Goal: Task Accomplishment & Management: Manage account settings

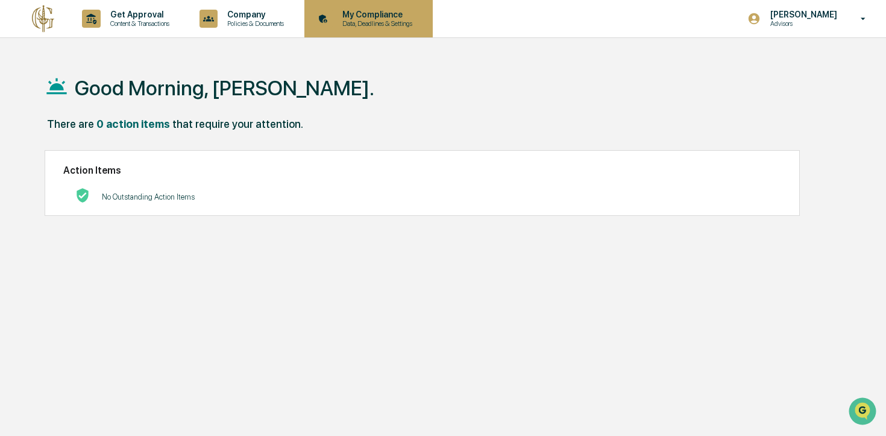
click at [396, 23] on p "Data, Deadlines & Settings" at bounding box center [376, 23] width 86 height 8
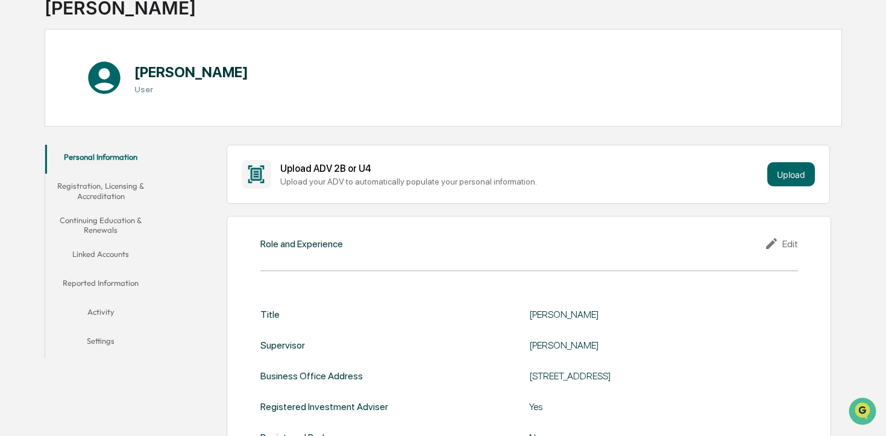
scroll to position [96, 0]
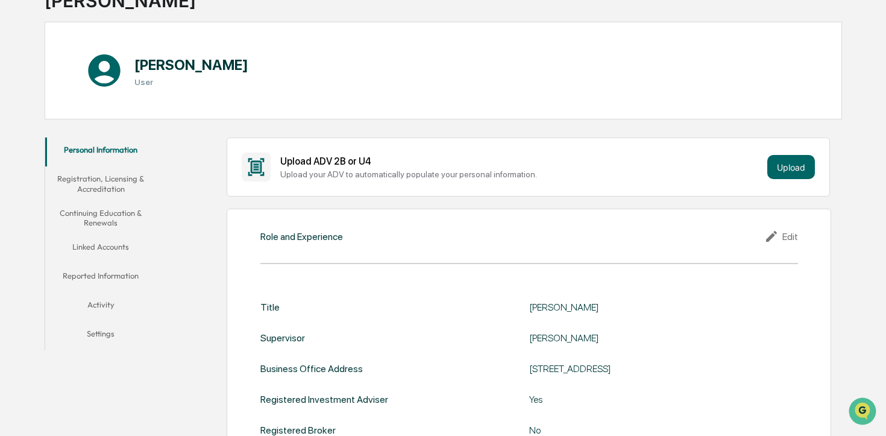
click at [99, 217] on button "Continuing Education & Renewals" at bounding box center [100, 218] width 111 height 34
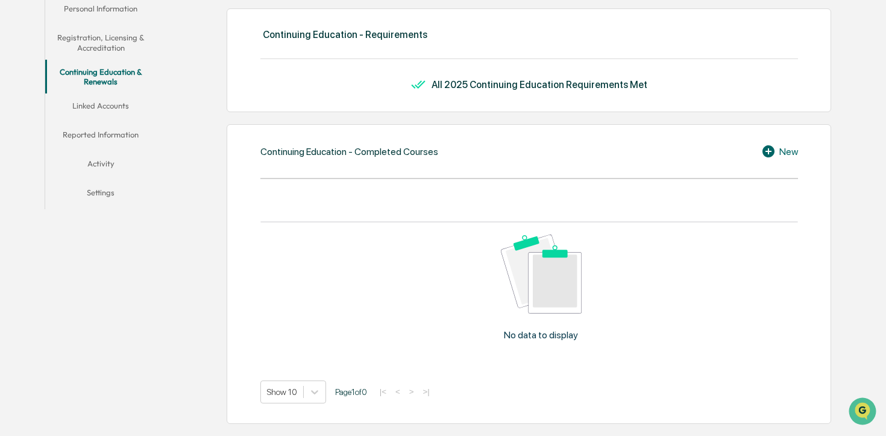
scroll to position [198, 0]
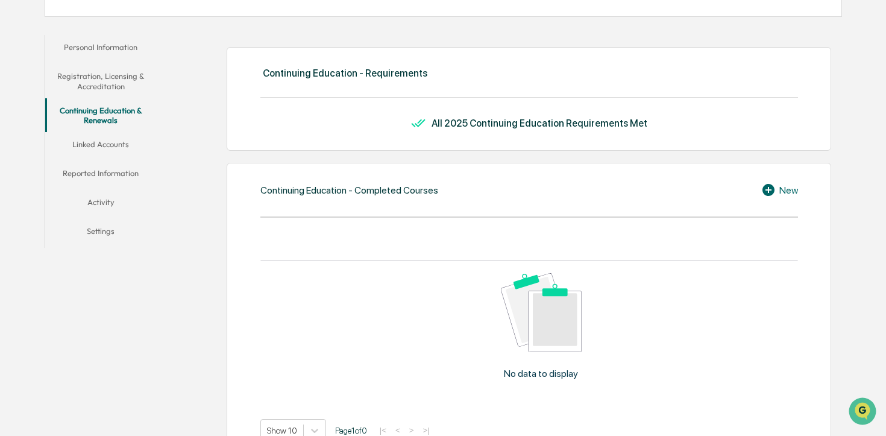
click at [770, 189] on icon at bounding box center [768, 190] width 12 height 12
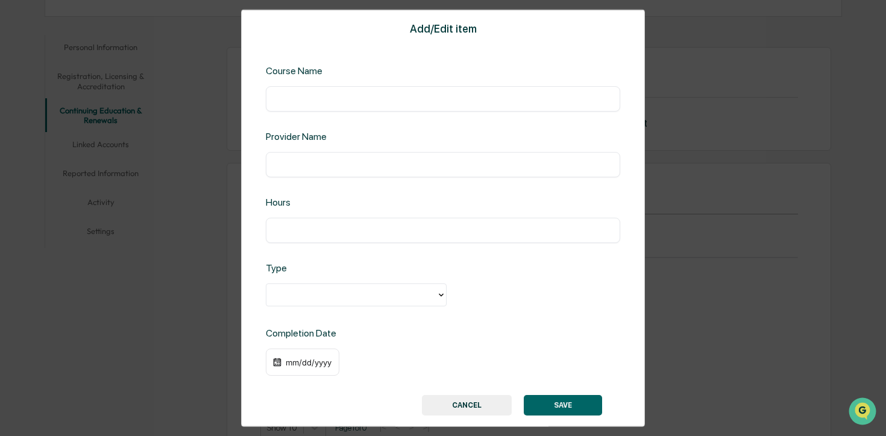
click at [359, 99] on input "text" at bounding box center [443, 98] width 336 height 12
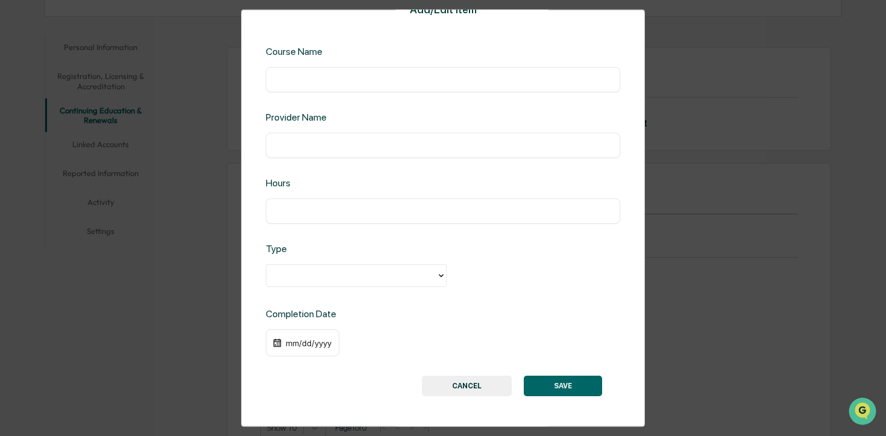
scroll to position [0, 0]
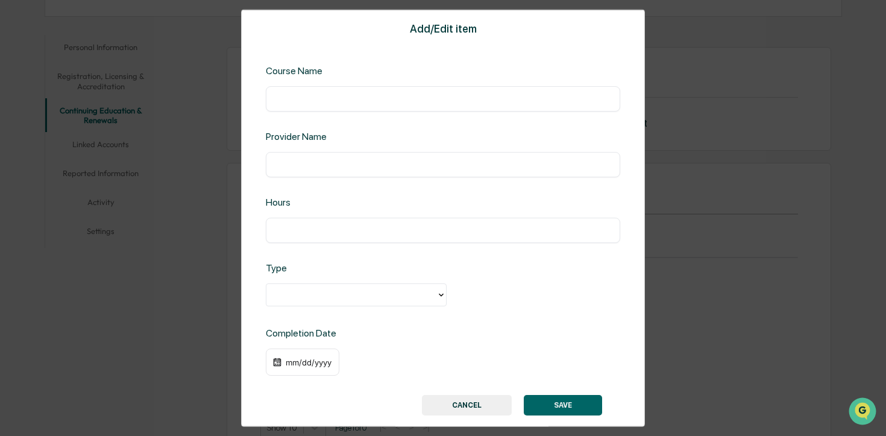
click at [421, 100] on input "text" at bounding box center [443, 98] width 336 height 12
paste input "**********"
type input "**********"
click at [305, 174] on div "​" at bounding box center [443, 163] width 354 height 25
click at [298, 164] on input "text" at bounding box center [443, 164] width 336 height 12
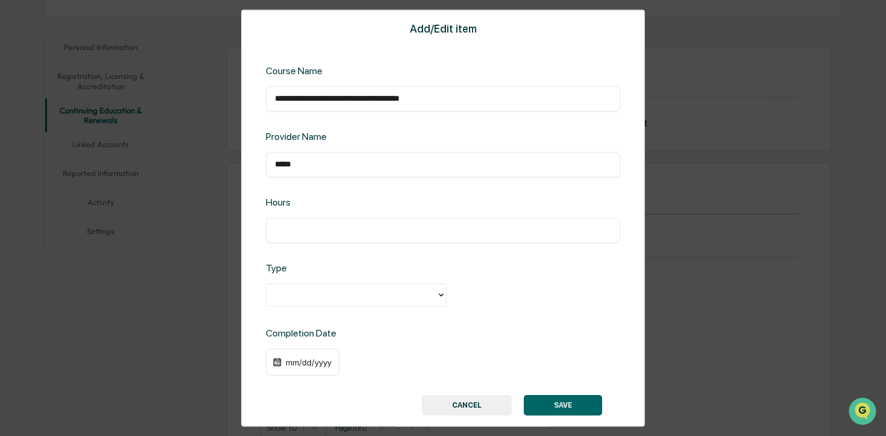
type input "*****"
click at [408, 231] on input "text" at bounding box center [443, 230] width 336 height 12
type input "***"
click at [407, 295] on div at bounding box center [351, 294] width 158 height 14
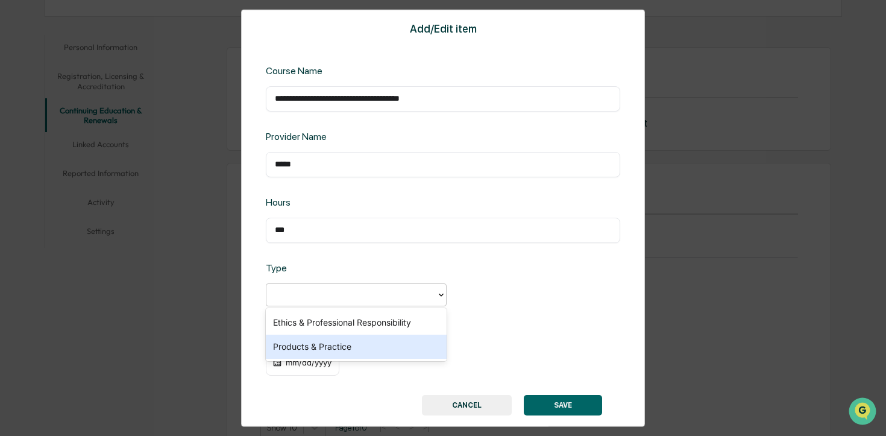
click at [376, 348] on div "Products & Practice" at bounding box center [356, 346] width 181 height 24
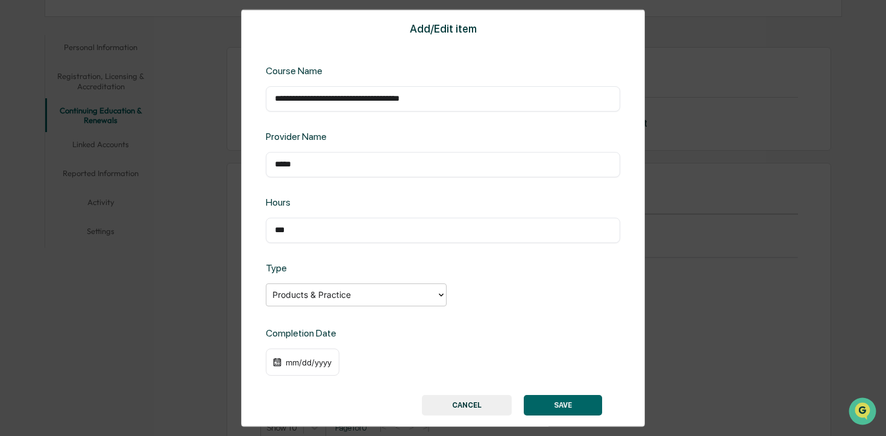
click at [282, 364] on div "mm/dd/yyyy" at bounding box center [303, 362] width 74 height 28
click at [295, 359] on div "mm/dd/yyyy" at bounding box center [308, 362] width 48 height 10
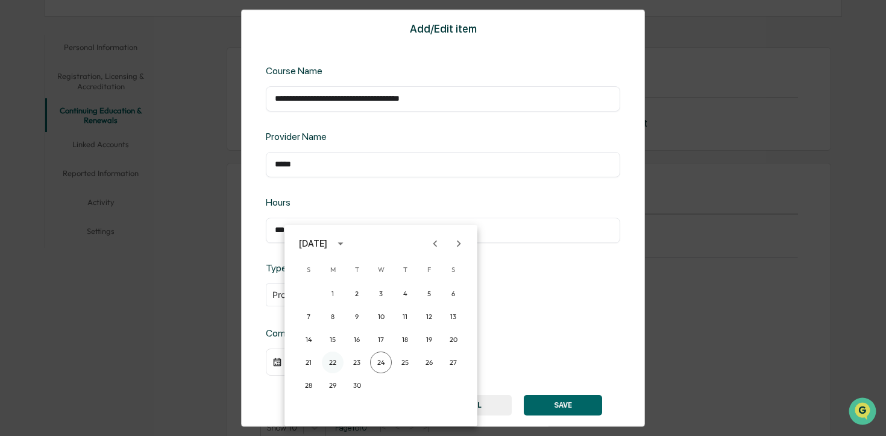
click at [333, 360] on button "22" at bounding box center [333, 362] width 22 height 22
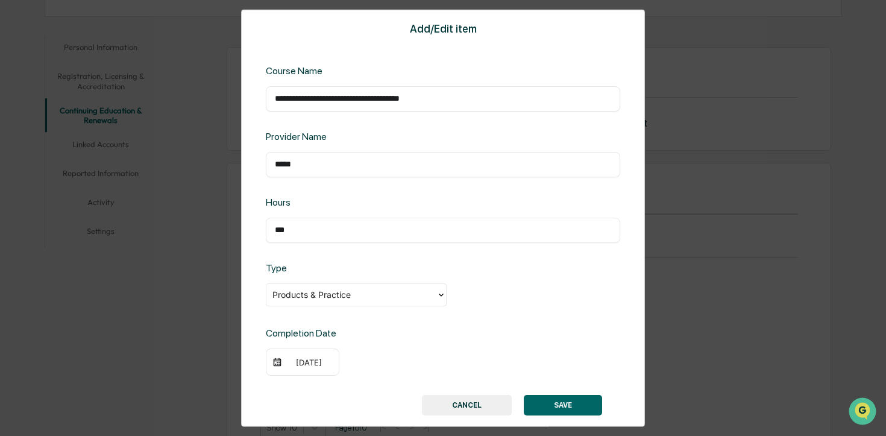
click at [557, 403] on button "SAVE" at bounding box center [563, 405] width 78 height 20
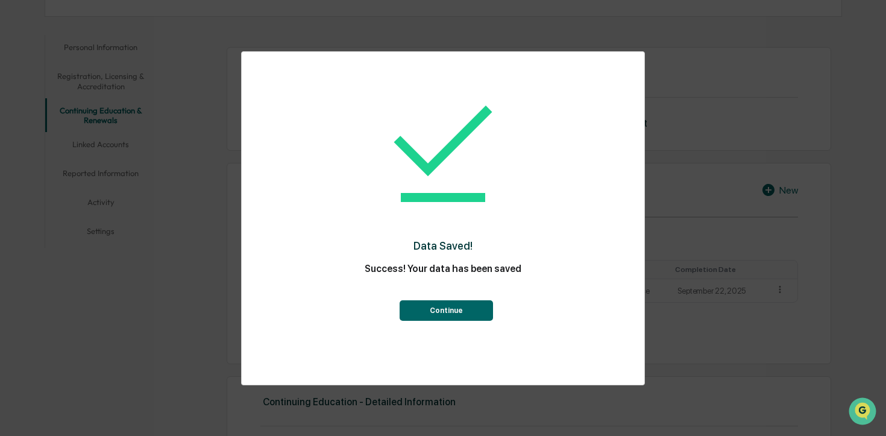
click at [447, 308] on button "Continue" at bounding box center [445, 310] width 93 height 20
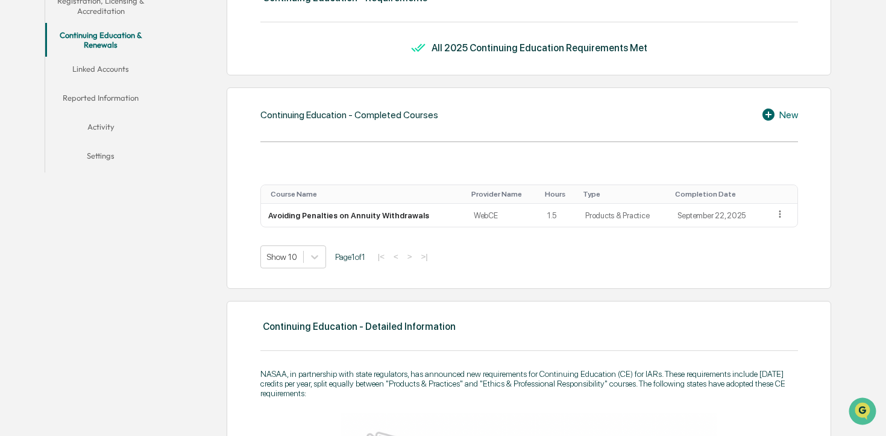
scroll to position [277, 0]
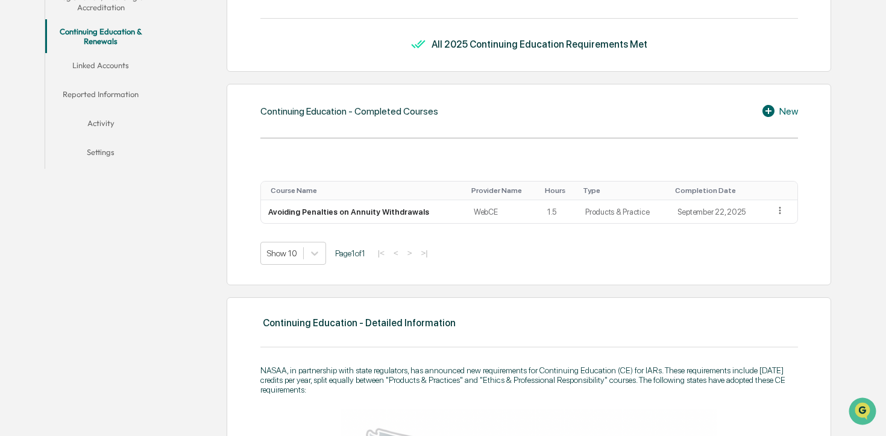
click at [781, 112] on div "New" at bounding box center [779, 111] width 37 height 14
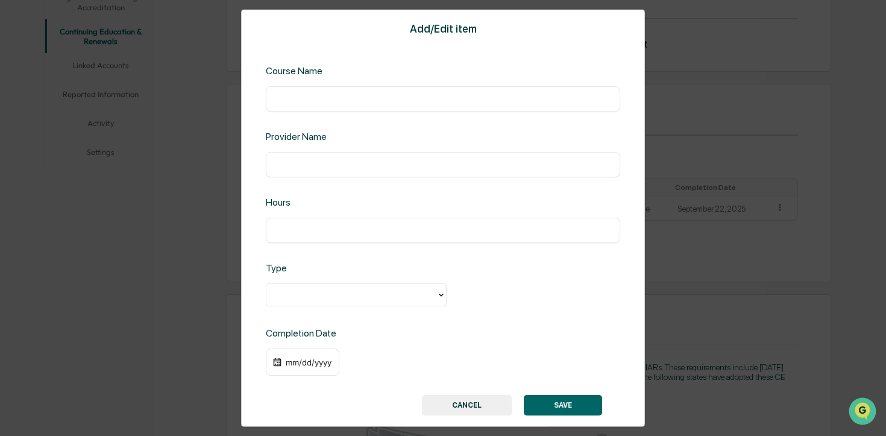
click at [470, 97] on input "text" at bounding box center [443, 98] width 336 height 12
click at [375, 96] on input "text" at bounding box center [443, 98] width 336 height 12
paste input "**********"
type input "**********"
click at [348, 164] on input "text" at bounding box center [443, 164] width 336 height 12
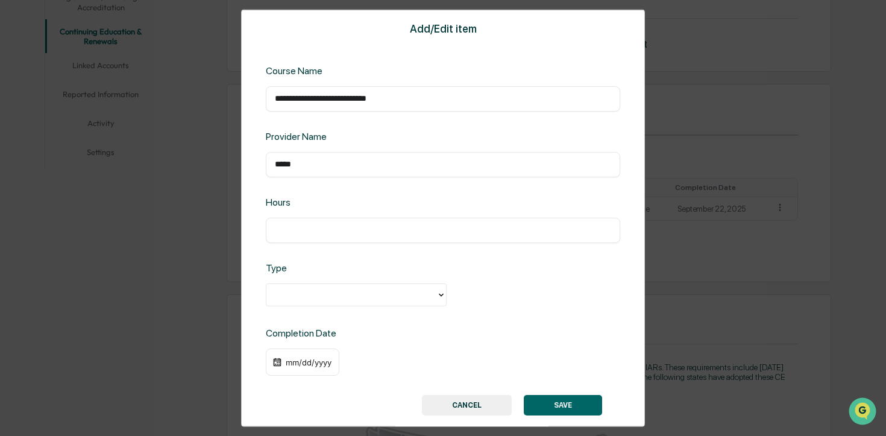
type input "*****"
click at [362, 231] on input "text" at bounding box center [443, 230] width 336 height 12
type input "*"
click at [302, 294] on div at bounding box center [351, 294] width 158 height 14
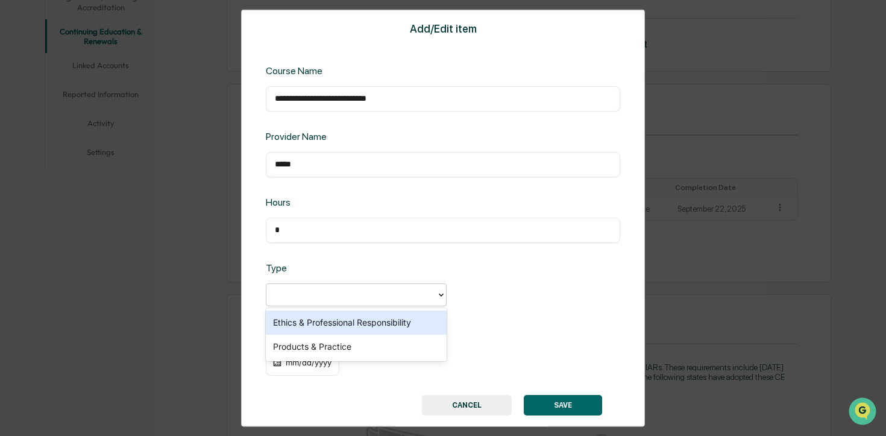
click at [309, 325] on div "Ethics & Professional Responsibility" at bounding box center [356, 322] width 181 height 24
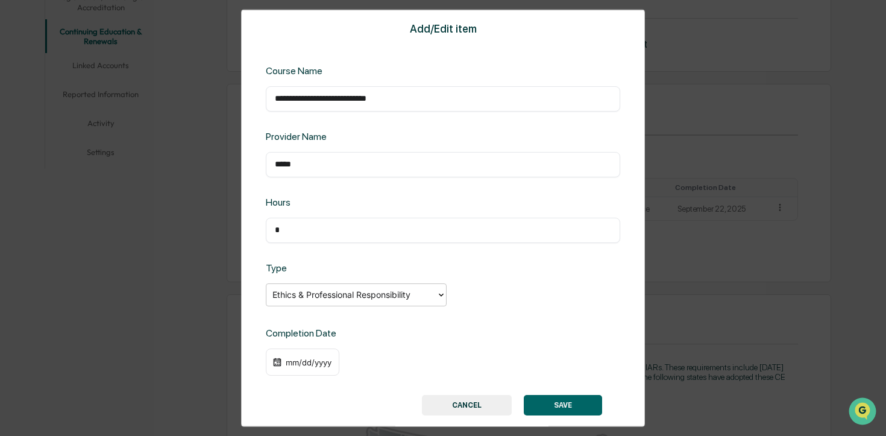
click at [295, 361] on div "mm/dd/yyyy" at bounding box center [308, 362] width 48 height 10
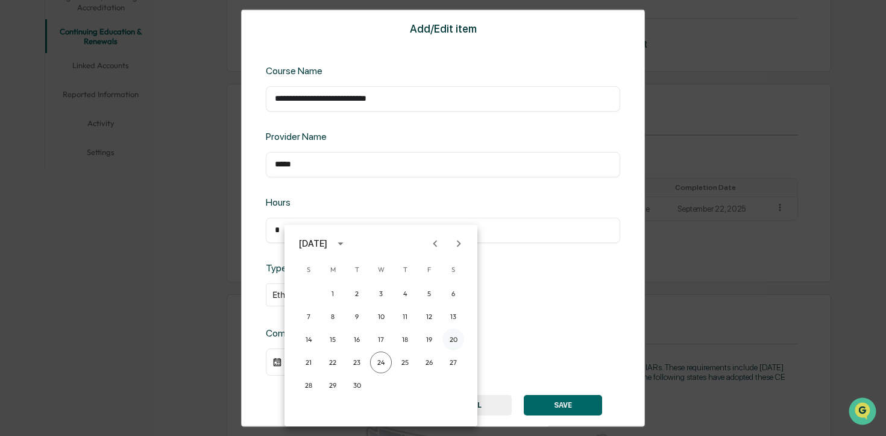
click at [454, 337] on button "20" at bounding box center [453, 339] width 22 height 22
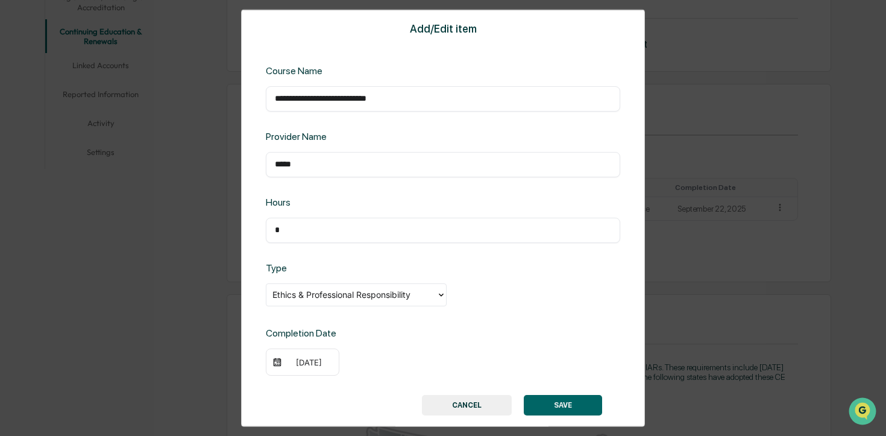
click at [555, 402] on button "SAVE" at bounding box center [563, 405] width 78 height 20
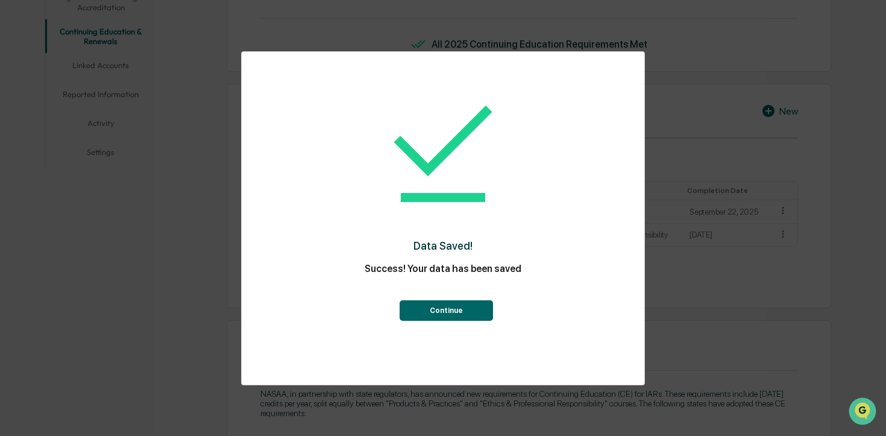
click at [432, 319] on button "Continue" at bounding box center [445, 310] width 93 height 20
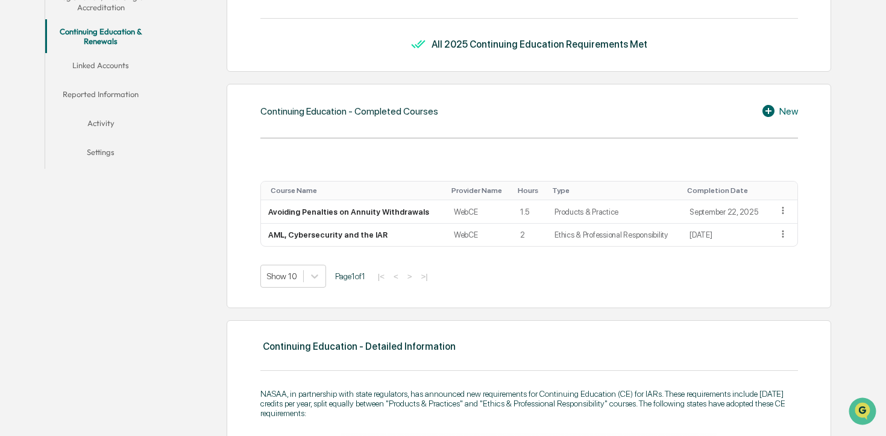
click at [788, 113] on div "New" at bounding box center [779, 111] width 37 height 14
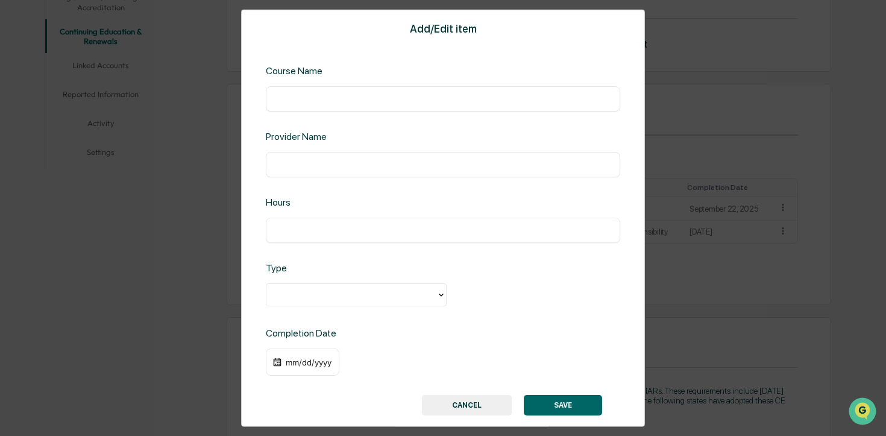
click at [437, 94] on input "text" at bounding box center [443, 98] width 336 height 12
click at [337, 99] on input "text" at bounding box center [443, 98] width 336 height 12
paste input "**********"
type input "**********"
click at [337, 158] on input "text" at bounding box center [443, 164] width 336 height 12
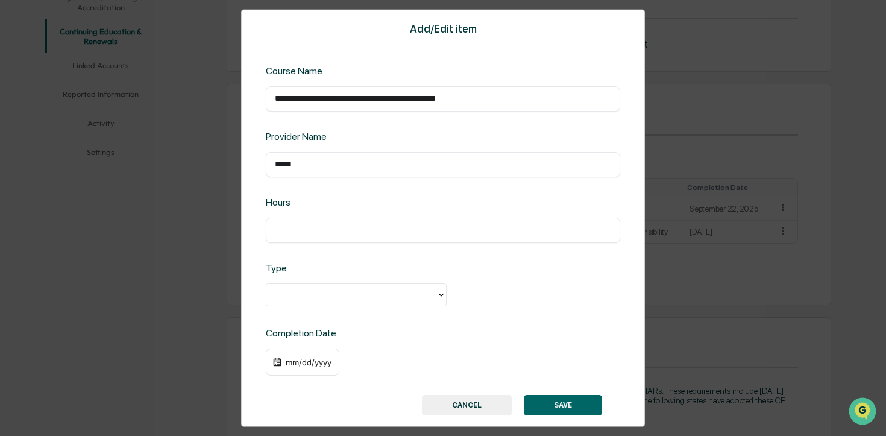
type input "*****"
click at [327, 222] on div "​" at bounding box center [443, 229] width 354 height 25
click at [316, 228] on input "text" at bounding box center [443, 230] width 336 height 12
type input "***"
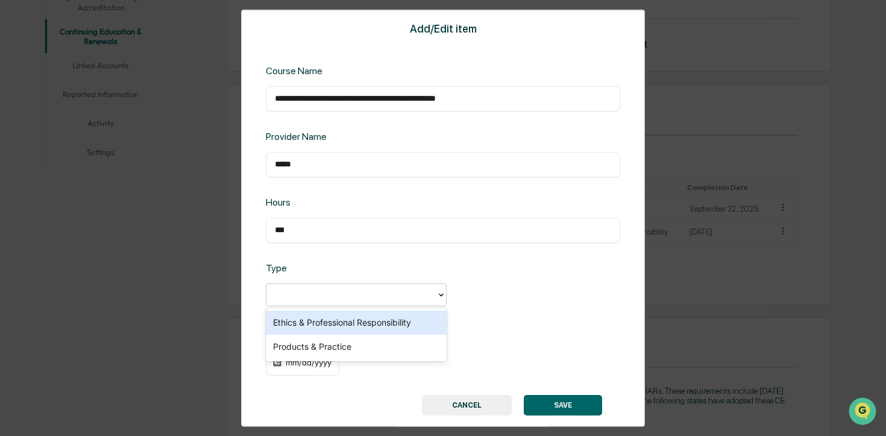
click at [325, 284] on div at bounding box center [356, 294] width 181 height 23
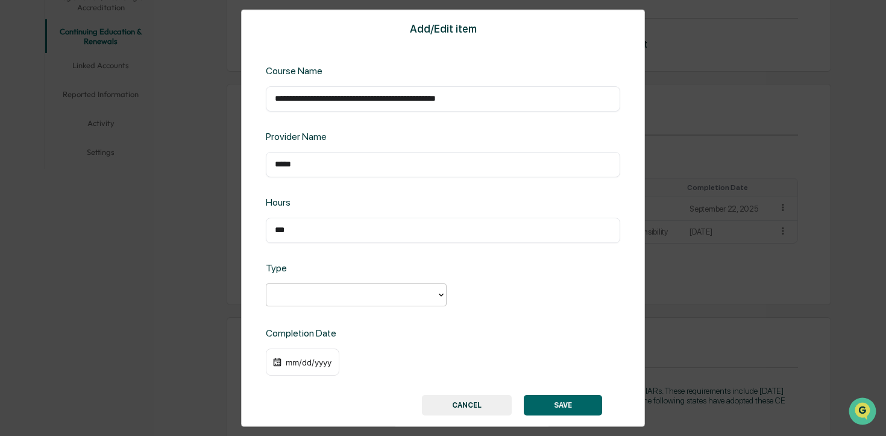
click at [353, 303] on div at bounding box center [351, 294] width 170 height 19
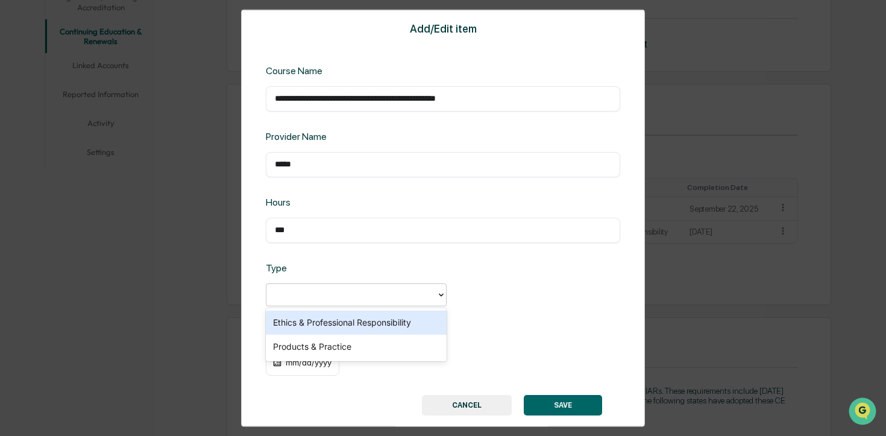
click at [347, 324] on div "Ethics & Professional Responsibility" at bounding box center [356, 322] width 181 height 24
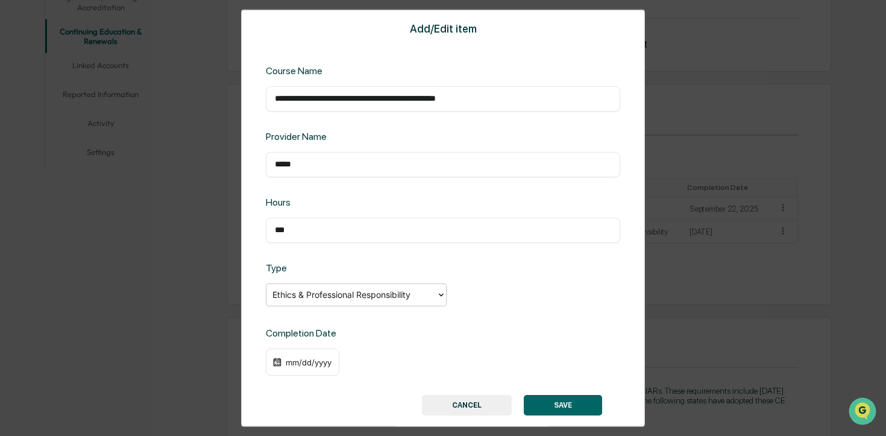
click at [343, 293] on div at bounding box center [351, 294] width 158 height 14
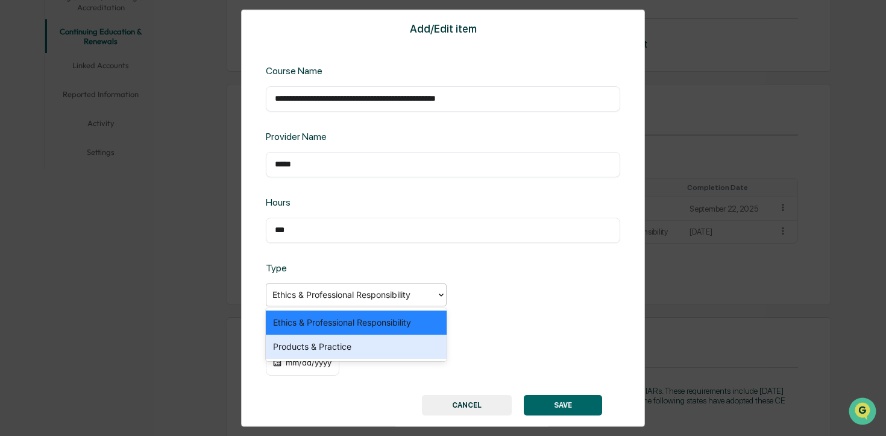
click at [330, 347] on div "Products & Practice" at bounding box center [356, 346] width 181 height 24
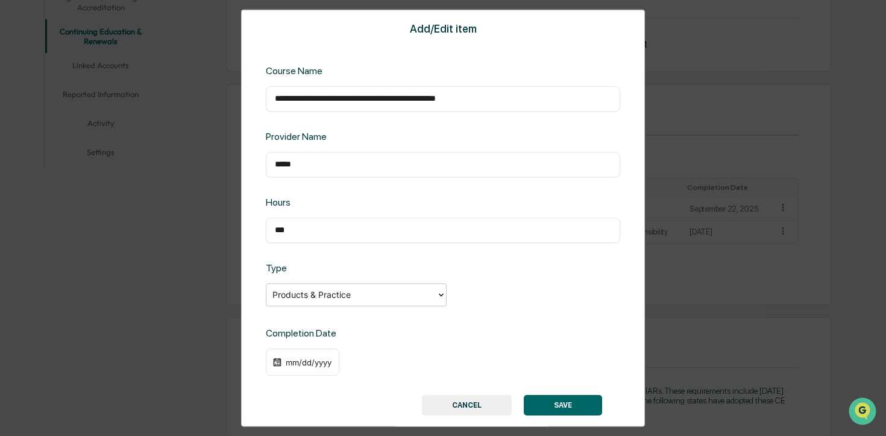
click at [296, 358] on div "mm/dd/yyyy" at bounding box center [308, 362] width 48 height 10
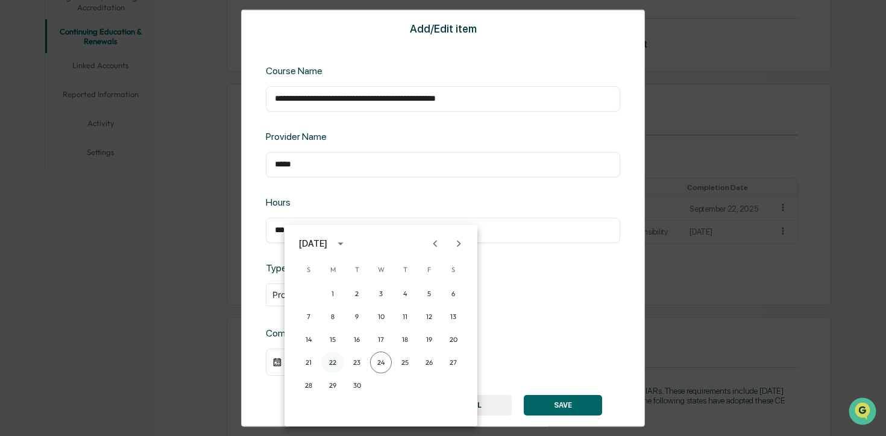
click at [336, 361] on button "22" at bounding box center [333, 362] width 22 height 22
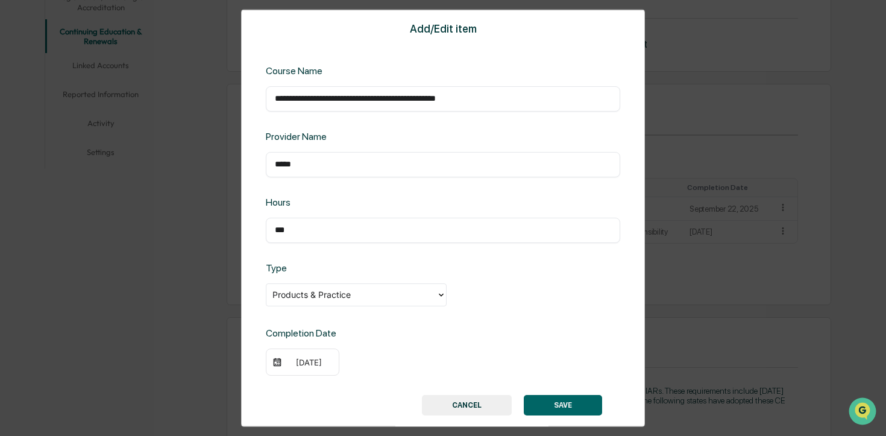
click at [548, 402] on button "SAVE" at bounding box center [563, 405] width 78 height 20
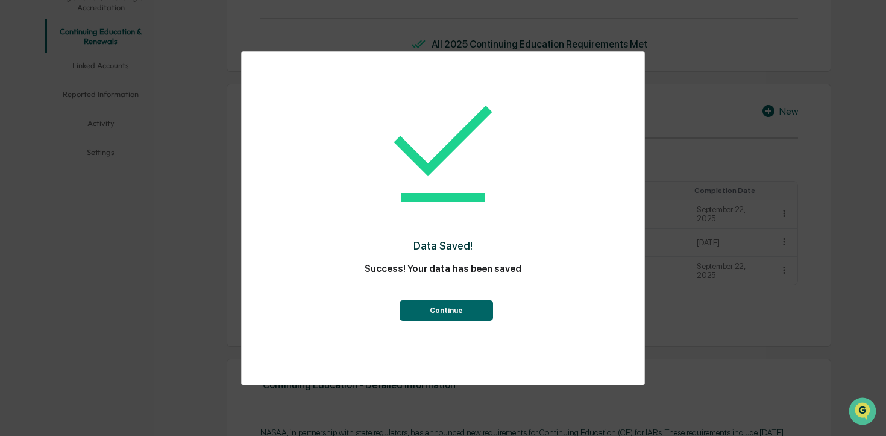
click at [450, 302] on button "Continue" at bounding box center [445, 310] width 93 height 20
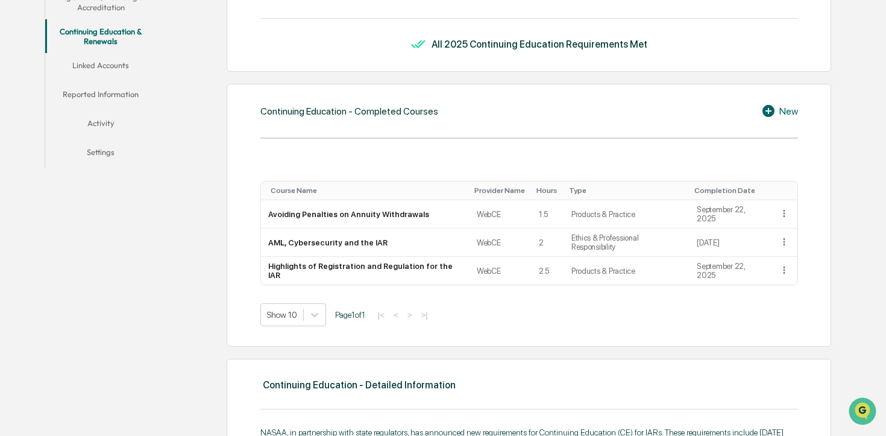
click at [790, 113] on div "New" at bounding box center [779, 111] width 37 height 14
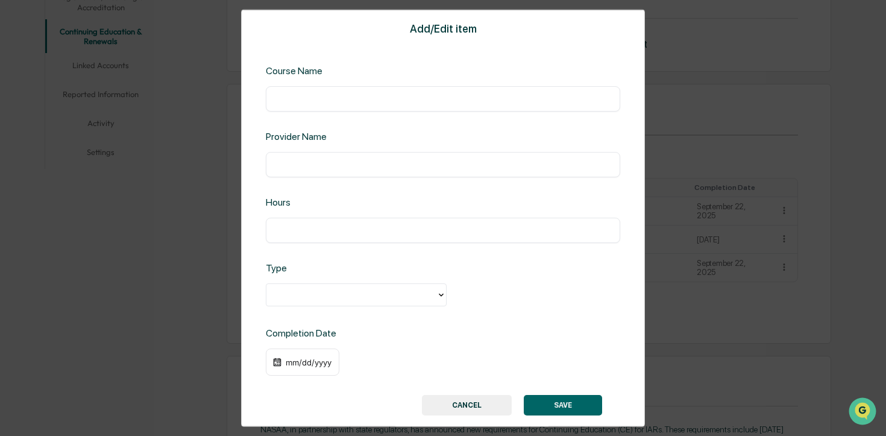
click at [425, 94] on input "text" at bounding box center [443, 98] width 336 height 12
paste input "**********"
type input "**********"
click at [366, 166] on input "text" at bounding box center [443, 164] width 336 height 12
type input "*****"
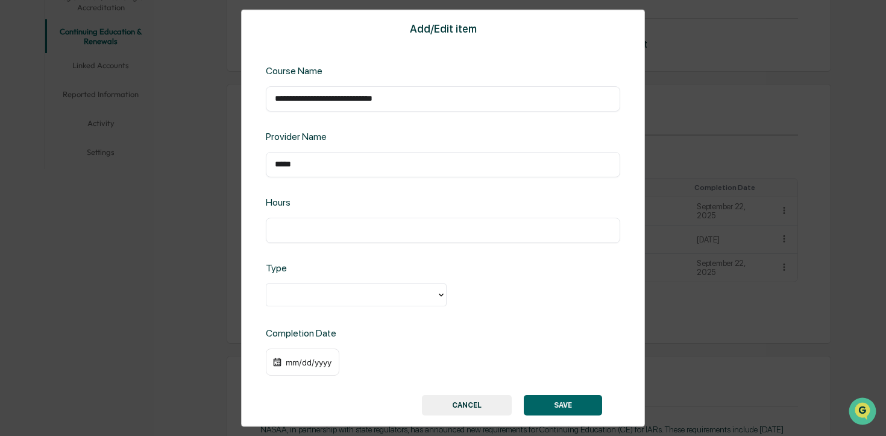
click at [295, 226] on input "text" at bounding box center [443, 230] width 336 height 12
type input "*"
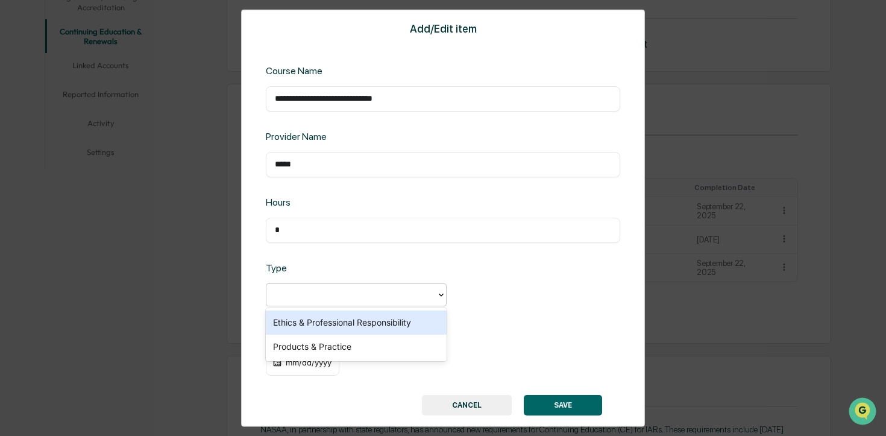
click at [334, 285] on div at bounding box center [351, 294] width 170 height 19
click at [338, 325] on div "Ethics & Professional Responsibility" at bounding box center [356, 322] width 181 height 24
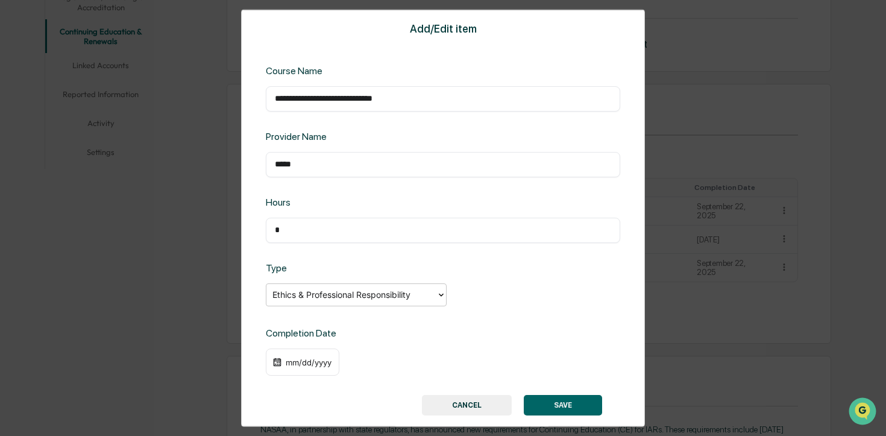
click at [301, 363] on div "mm/dd/yyyy" at bounding box center [308, 362] width 48 height 10
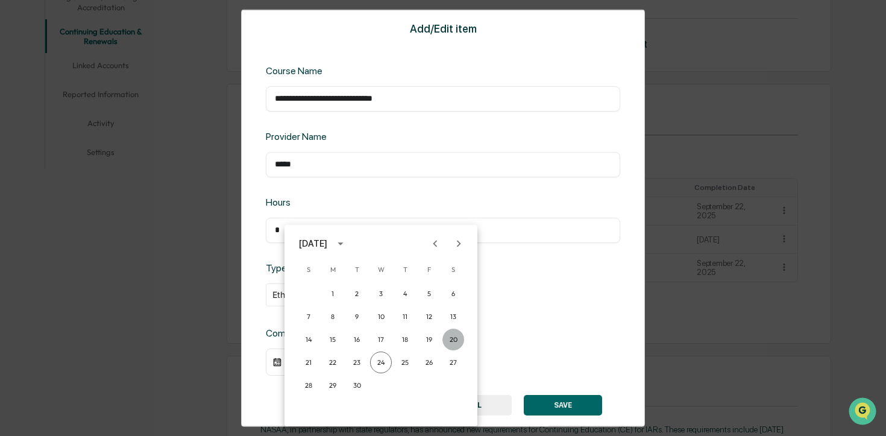
click at [459, 341] on button "20" at bounding box center [453, 339] width 22 height 22
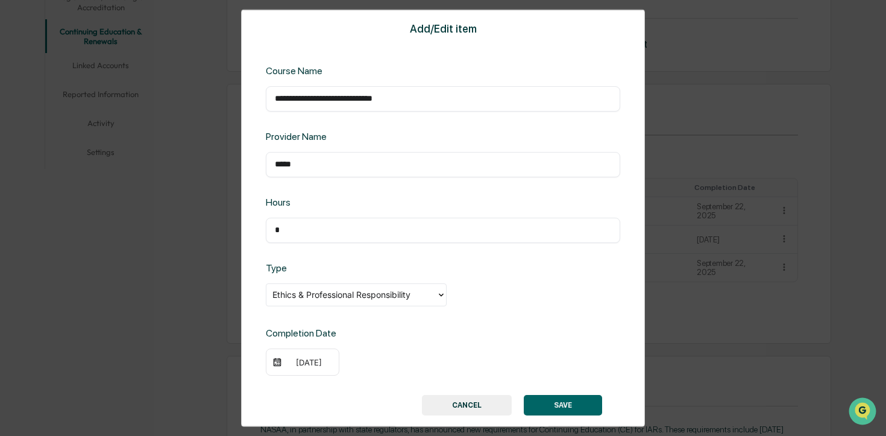
click at [563, 405] on button "SAVE" at bounding box center [563, 405] width 78 height 20
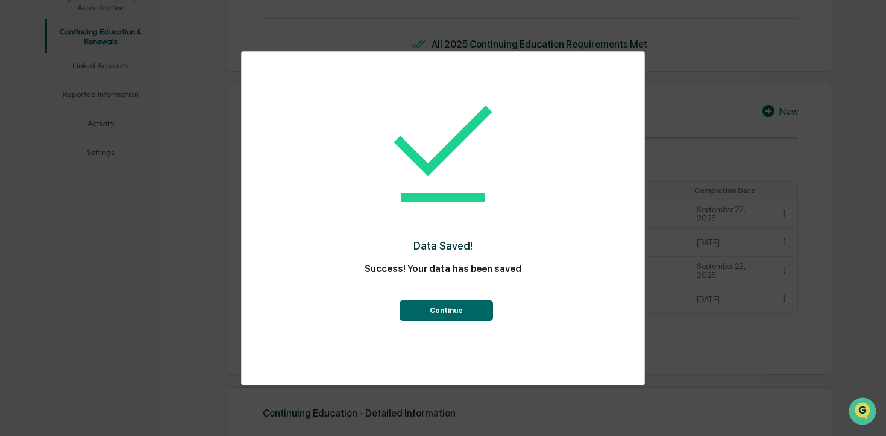
click at [440, 305] on button "Continue" at bounding box center [445, 310] width 93 height 20
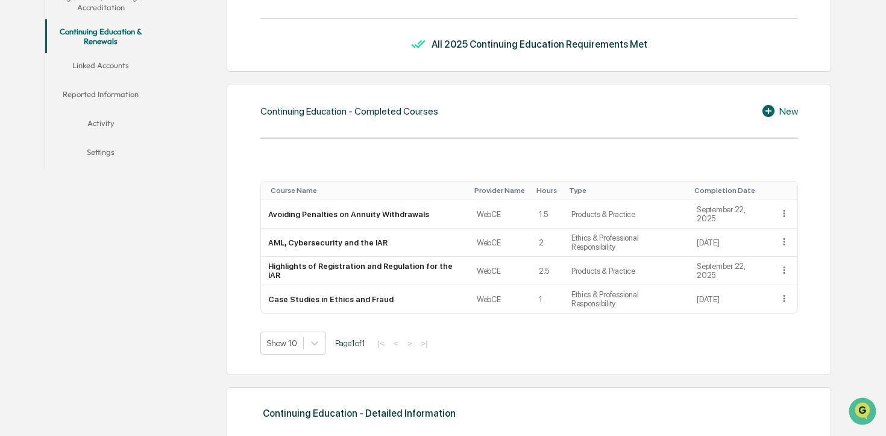
click at [782, 107] on div "New" at bounding box center [779, 111] width 37 height 14
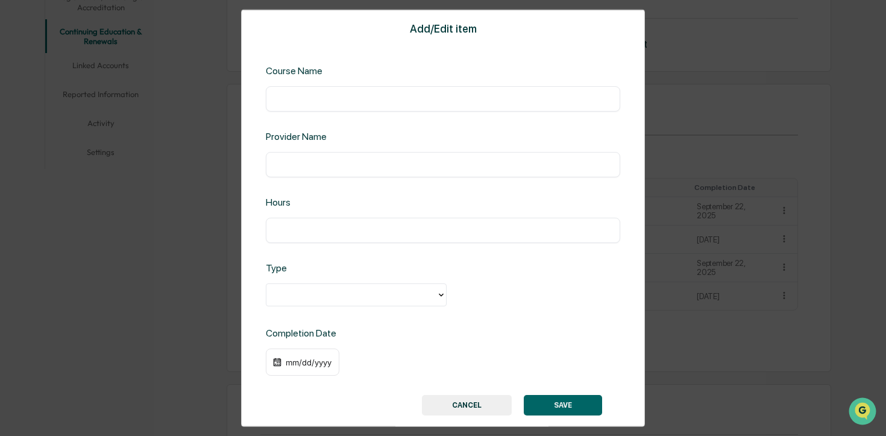
click at [355, 96] on input "text" at bounding box center [443, 98] width 336 height 12
paste input "**********"
type input "**********"
click at [352, 168] on input "text" at bounding box center [443, 164] width 336 height 12
type input "*****"
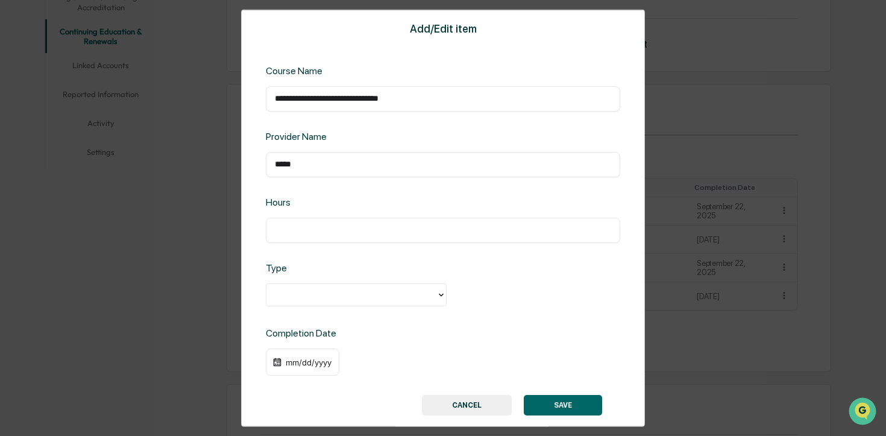
click at [346, 242] on div "​" at bounding box center [443, 229] width 354 height 25
click at [338, 233] on input "text" at bounding box center [443, 230] width 336 height 12
type input "*"
click at [311, 299] on div at bounding box center [351, 294] width 158 height 14
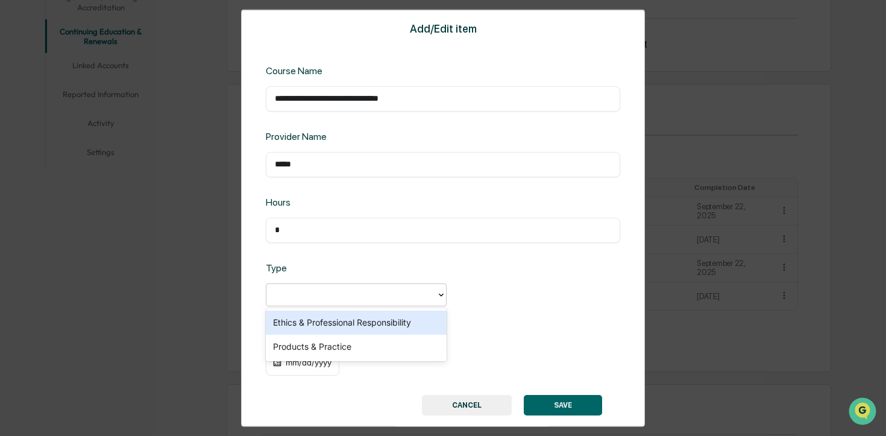
click at [332, 322] on div "Ethics & Professional Responsibility" at bounding box center [356, 322] width 181 height 24
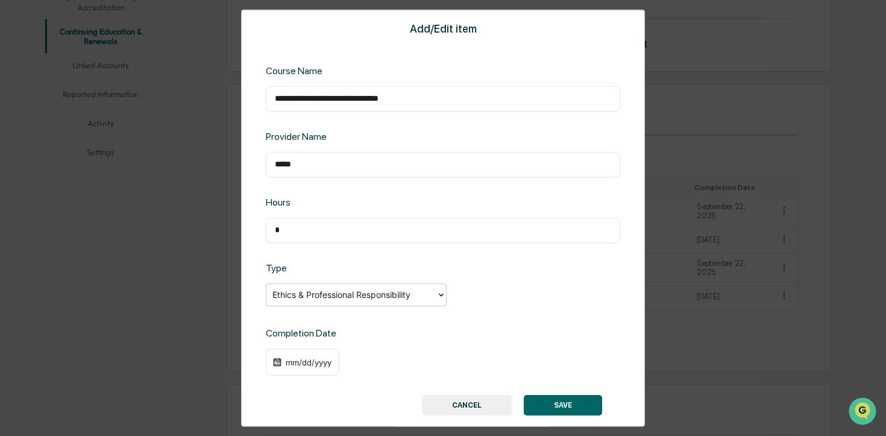
click at [299, 360] on div "mm/dd/yyyy" at bounding box center [308, 362] width 48 height 10
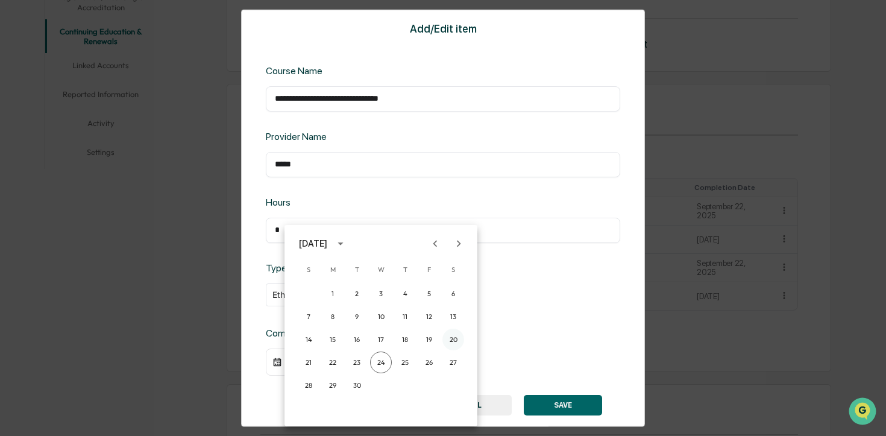
click at [457, 335] on button "20" at bounding box center [453, 339] width 22 height 22
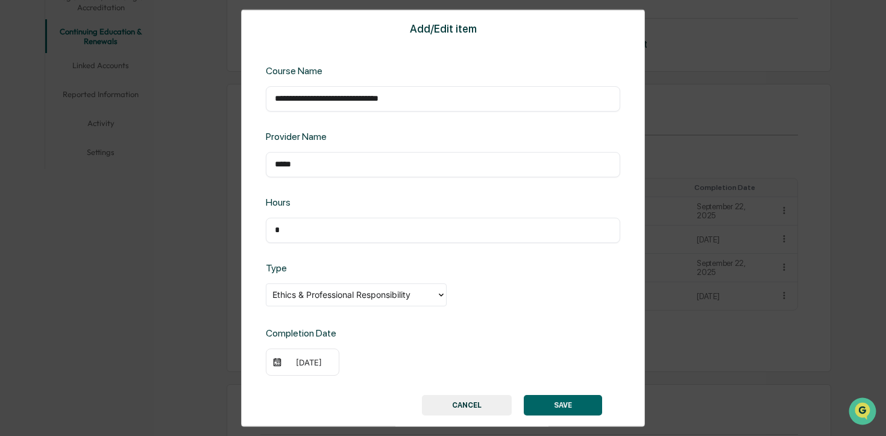
click at [566, 404] on button "SAVE" at bounding box center [563, 405] width 78 height 20
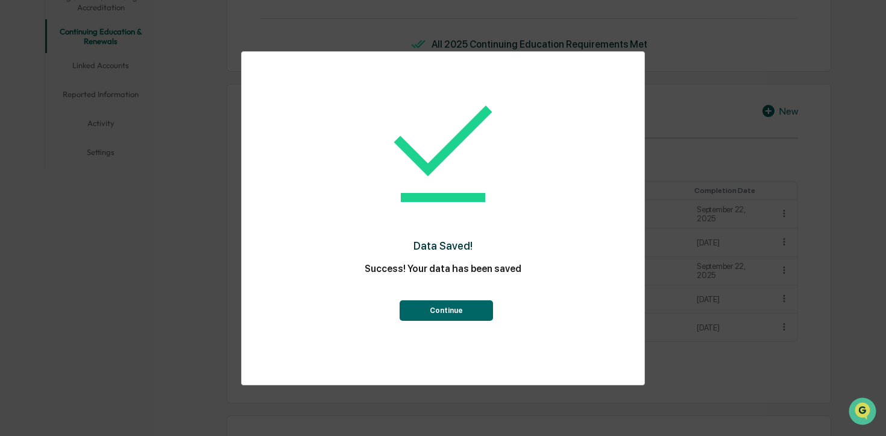
click at [446, 305] on button "Continue" at bounding box center [445, 310] width 93 height 20
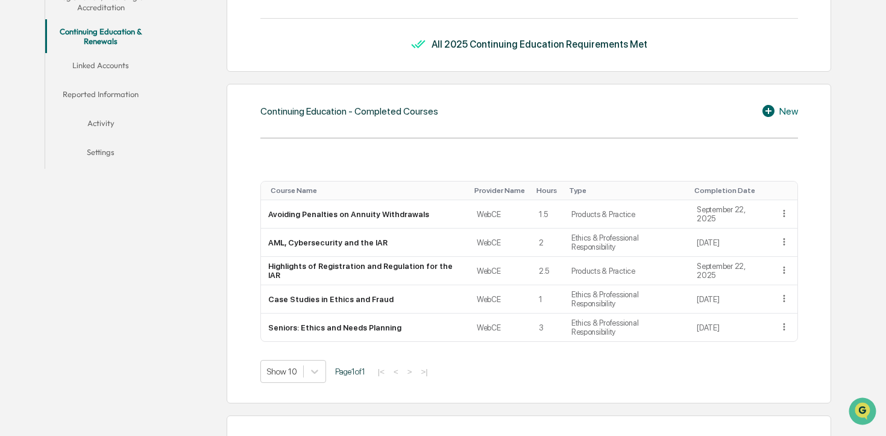
click at [776, 109] on icon at bounding box center [770, 111] width 18 height 14
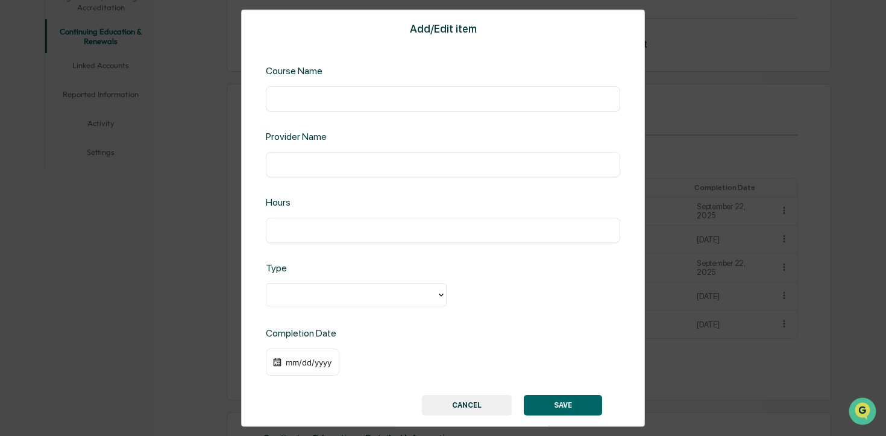
click at [374, 103] on input "text" at bounding box center [443, 98] width 336 height 12
paste input "**********"
type input "**********"
click at [346, 164] on input "text" at bounding box center [443, 164] width 336 height 12
type input "*****"
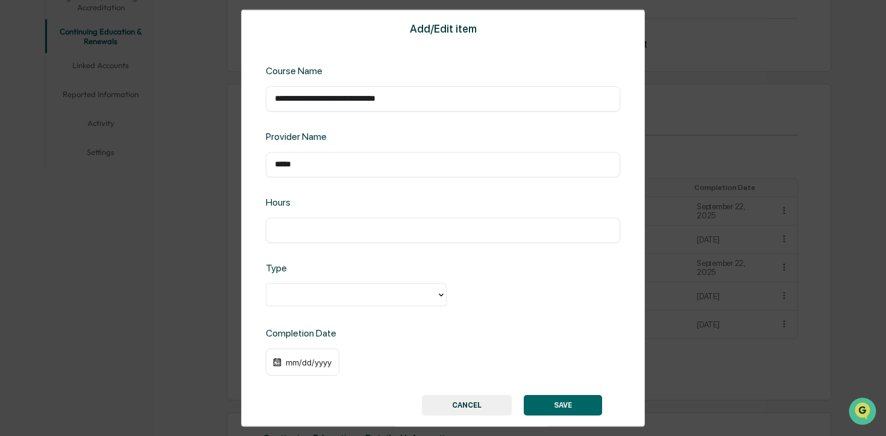
click at [304, 236] on input "text" at bounding box center [443, 230] width 336 height 12
type input "*"
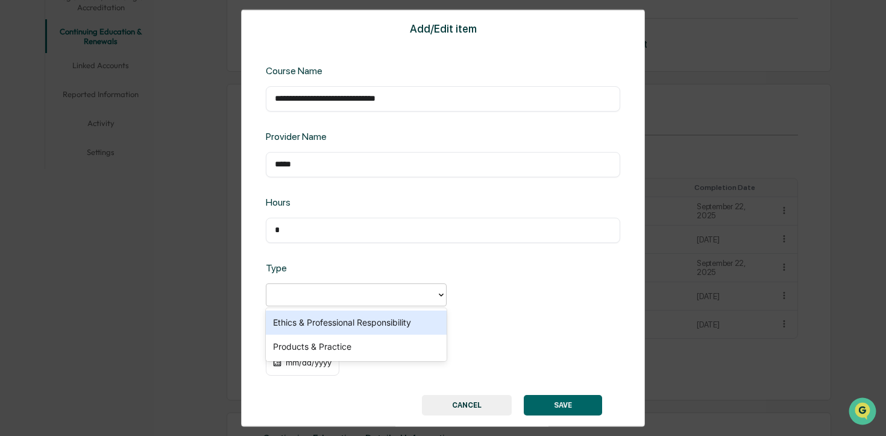
click at [331, 293] on div at bounding box center [351, 294] width 158 height 14
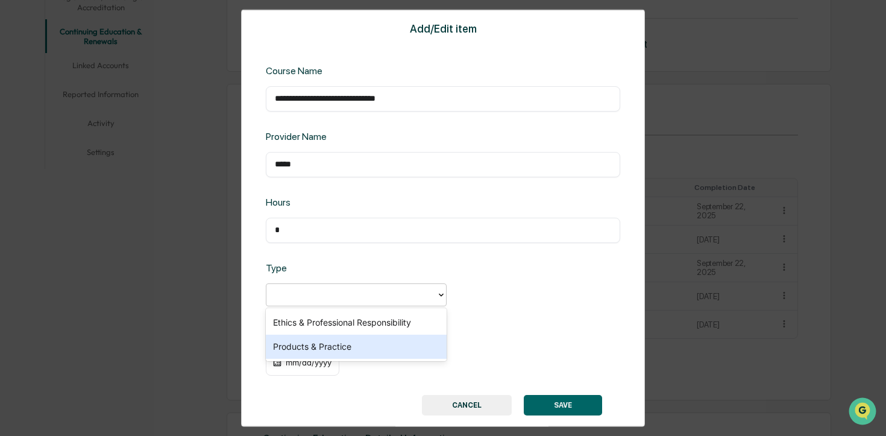
click at [335, 343] on div "Products & Practice" at bounding box center [356, 346] width 181 height 24
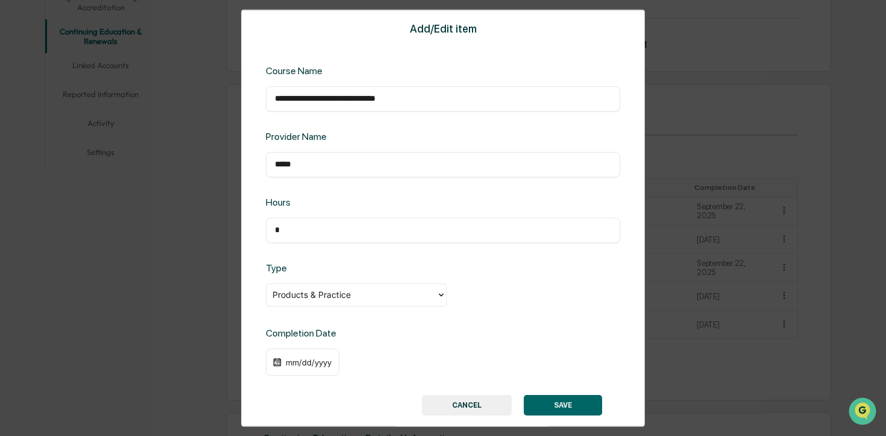
click at [325, 361] on div "mm/dd/yyyy" at bounding box center [308, 362] width 48 height 10
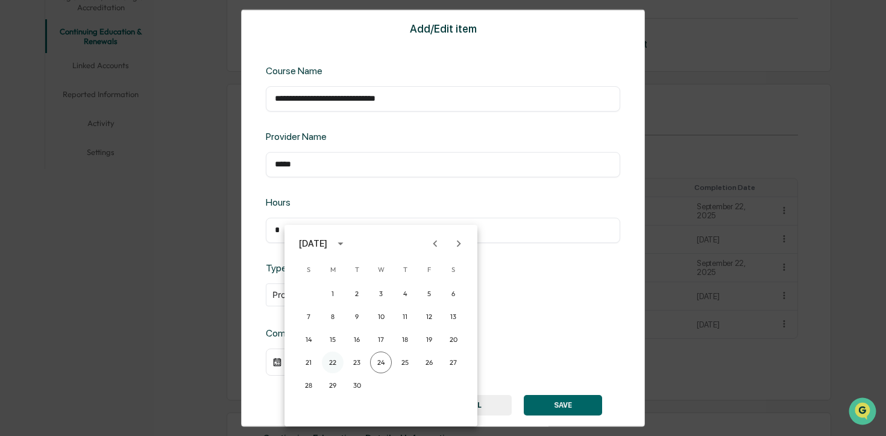
click at [333, 360] on button "22" at bounding box center [333, 362] width 22 height 22
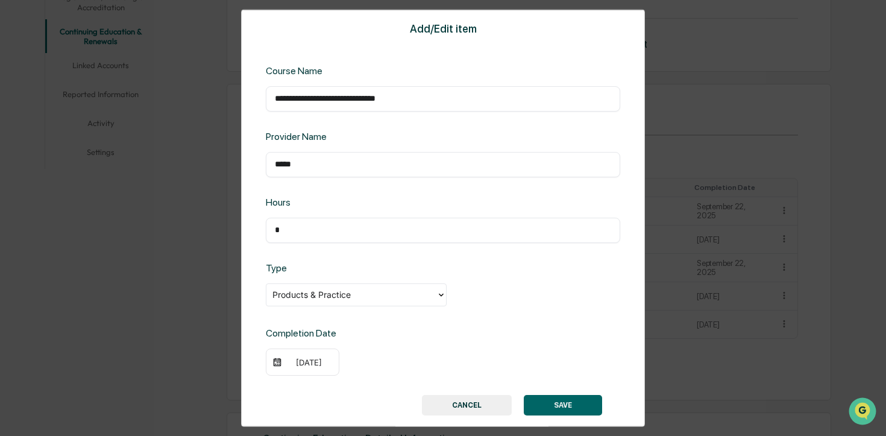
click at [554, 410] on button "SAVE" at bounding box center [563, 405] width 78 height 20
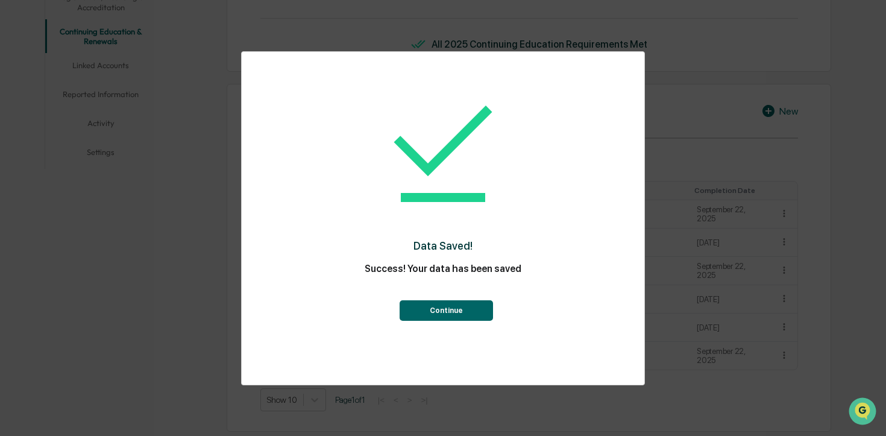
click at [451, 316] on button "Continue" at bounding box center [445, 310] width 93 height 20
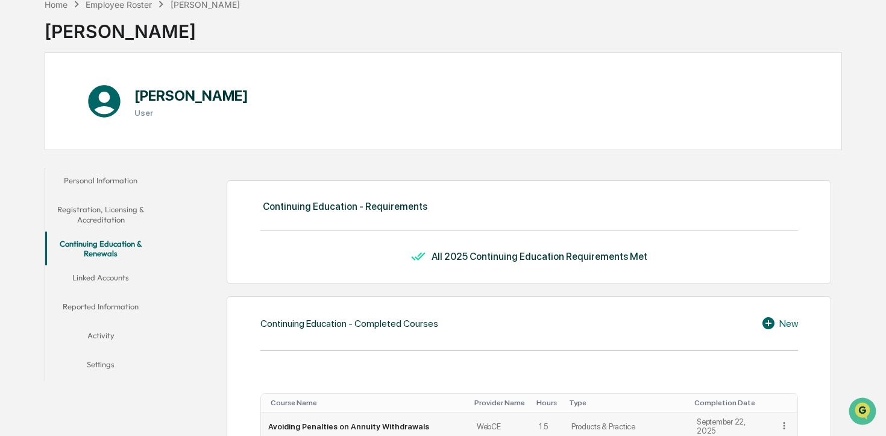
scroll to position [70, 0]
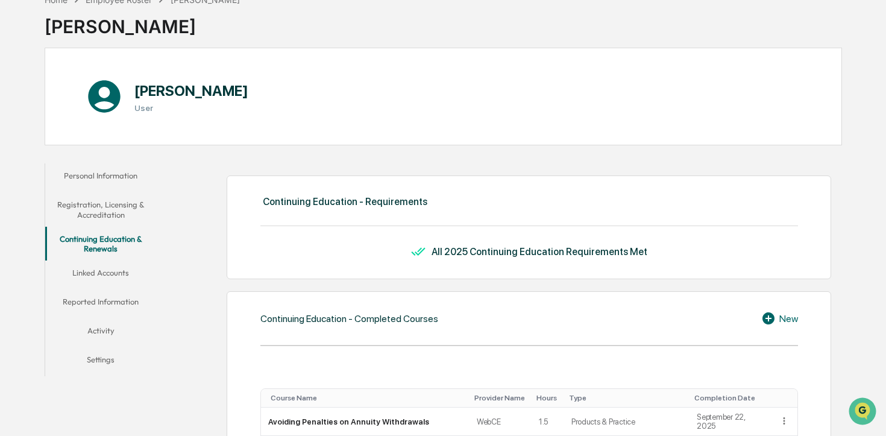
click at [103, 304] on button "Reported Information" at bounding box center [100, 303] width 111 height 29
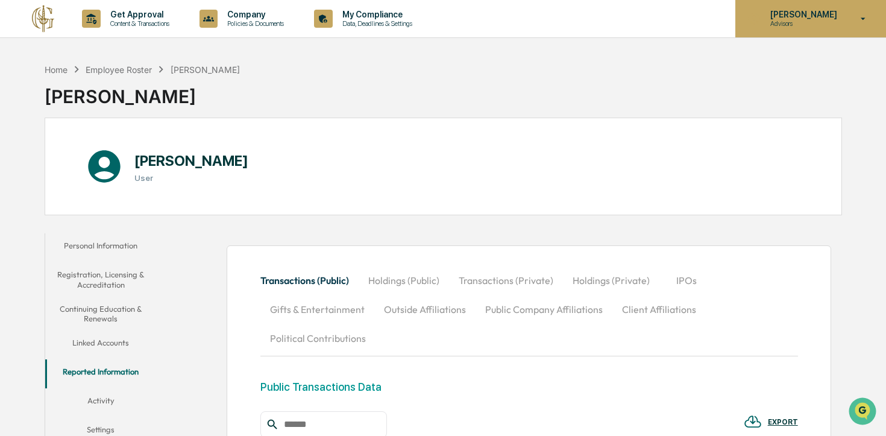
click at [855, 22] on icon at bounding box center [863, 18] width 21 height 11
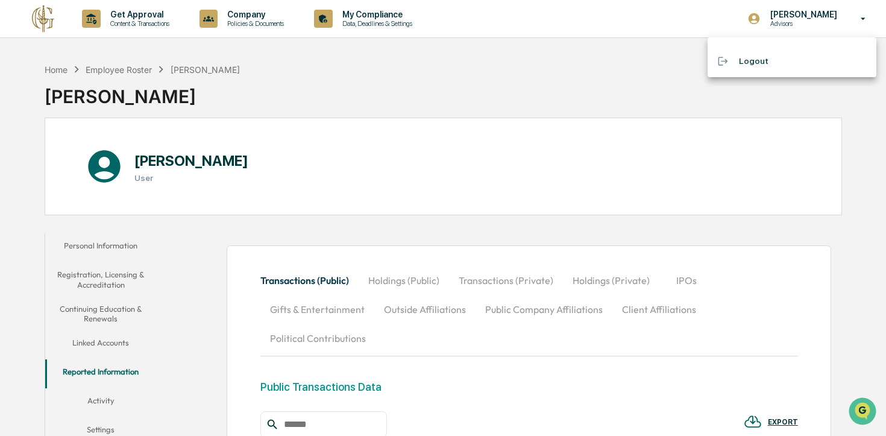
click at [746, 65] on li "Logout" at bounding box center [791, 61] width 169 height 22
